Goal: Transaction & Acquisition: Purchase product/service

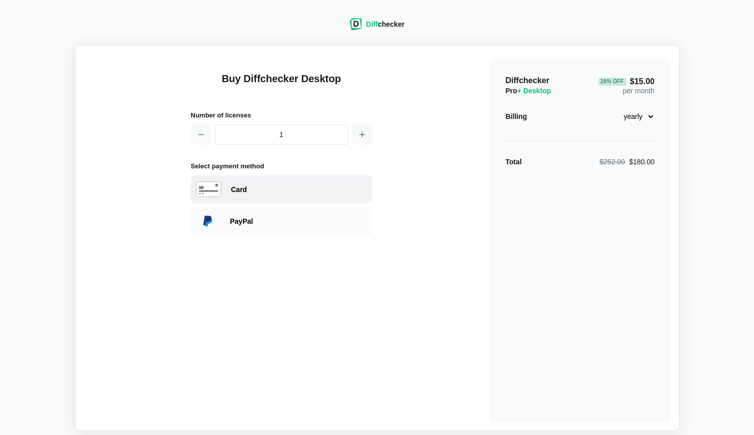
click at [248, 190] on div "Card" at bounding box center [299, 189] width 136 height 10
select select "[GEOGRAPHIC_DATA]"
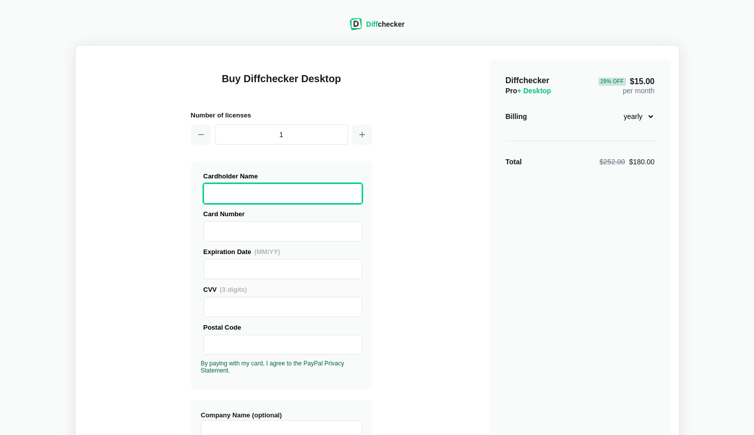
click at [641, 115] on select "monthly yearly" at bounding box center [633, 116] width 43 height 17
click at [612, 108] on select "monthly yearly" at bounding box center [633, 116] width 43 height 17
click at [641, 117] on select "monthly yearly" at bounding box center [633, 116] width 43 height 17
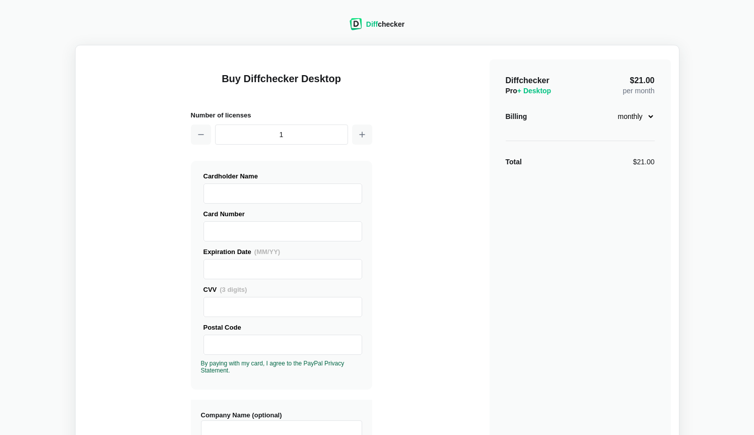
select select "desktop-yearly-180"
click at [612, 108] on select "monthly yearly" at bounding box center [633, 116] width 43 height 17
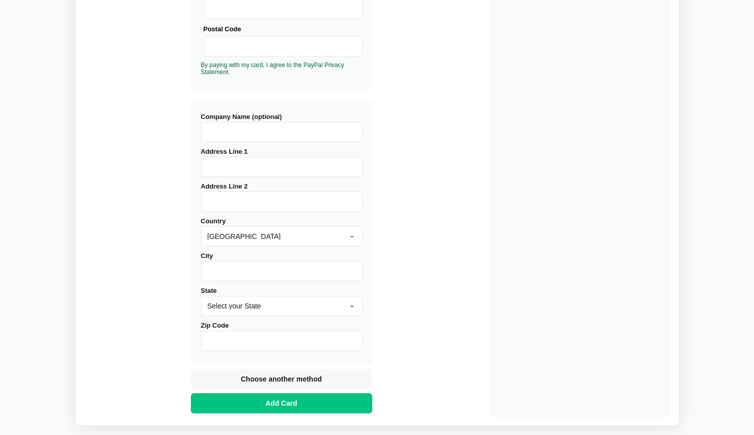
scroll to position [303, 0]
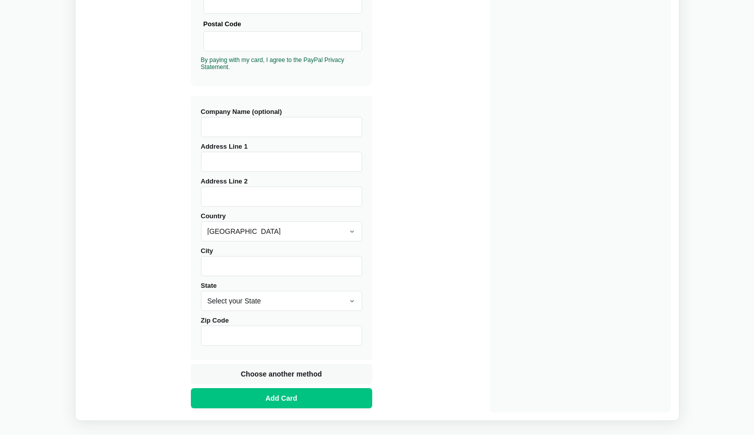
click at [237, 162] on input "Address Line 1" at bounding box center [281, 162] width 161 height 20
type input "[STREET_ADDRESS]"
type input "C"
type input "Shelburne"
select select "VT"
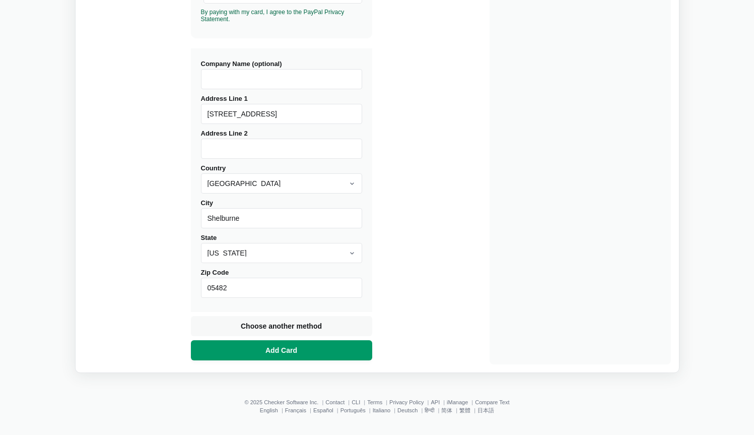
scroll to position [352, 0]
type input "05482"
click at [285, 352] on span "Add Card" at bounding box center [282, 350] width 36 height 10
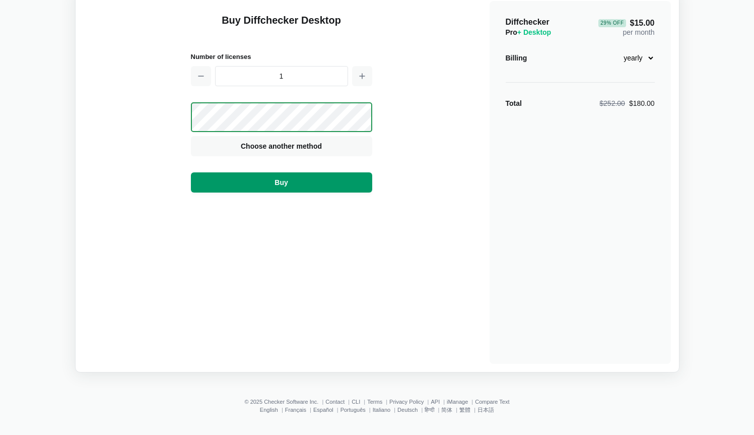
click at [289, 183] on span "Buy" at bounding box center [281, 182] width 17 height 10
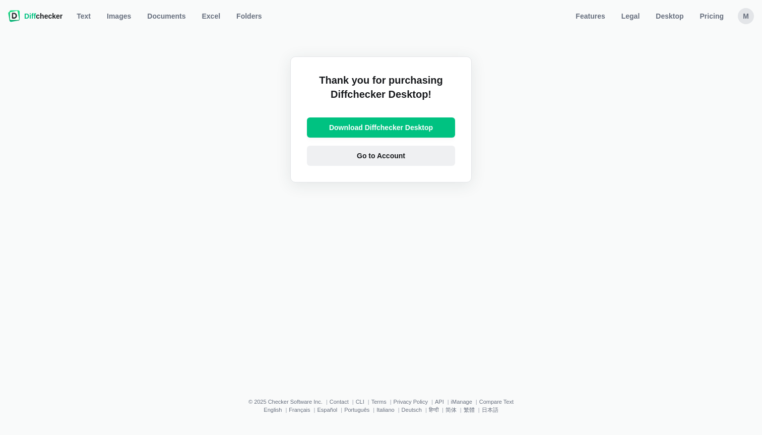
click at [392, 155] on span "Go to Account" at bounding box center [381, 156] width 52 height 10
